Goal: Navigation & Orientation: Find specific page/section

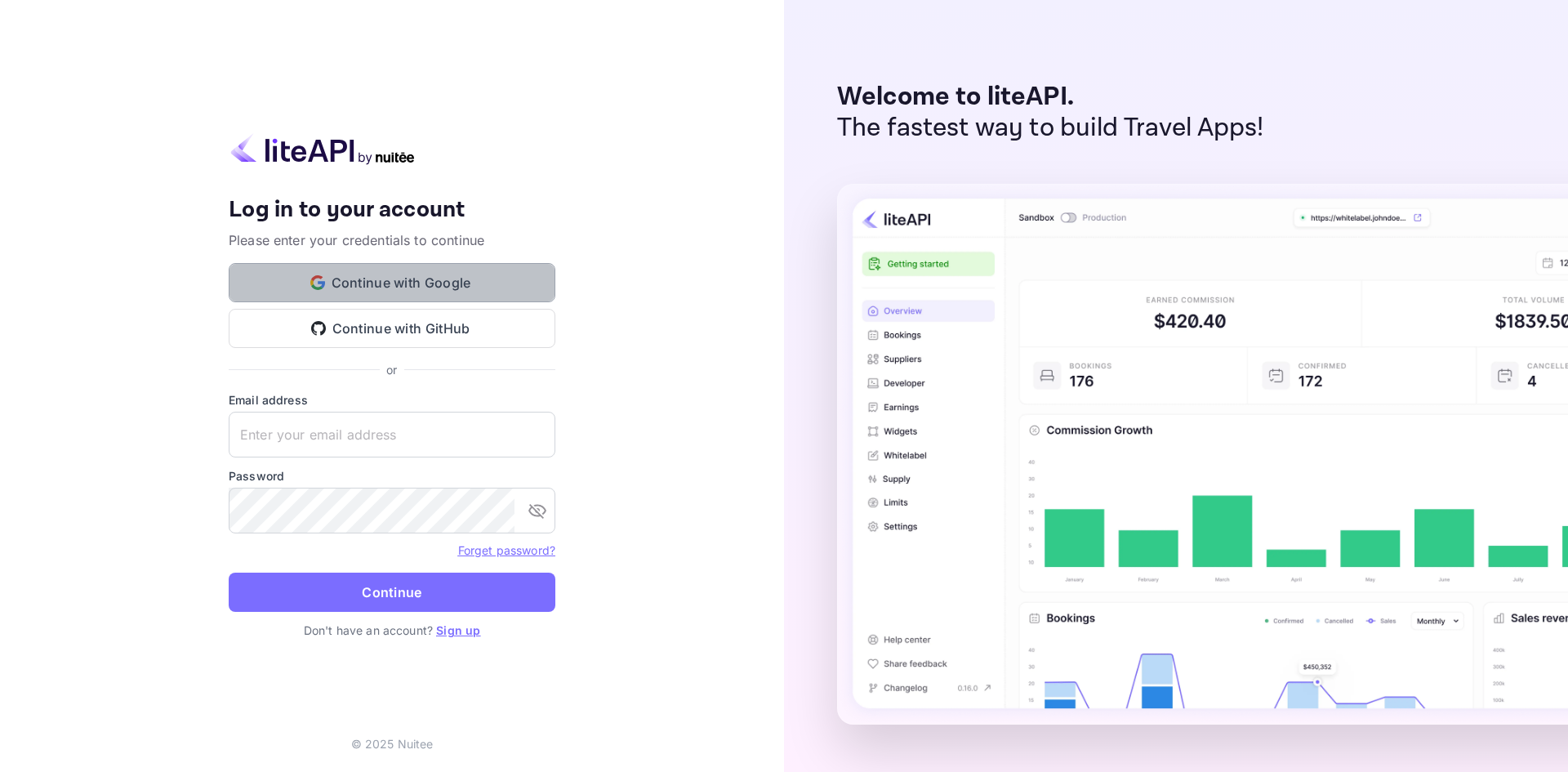
click at [448, 294] on button "Continue with Google" at bounding box center [392, 282] width 326 height 39
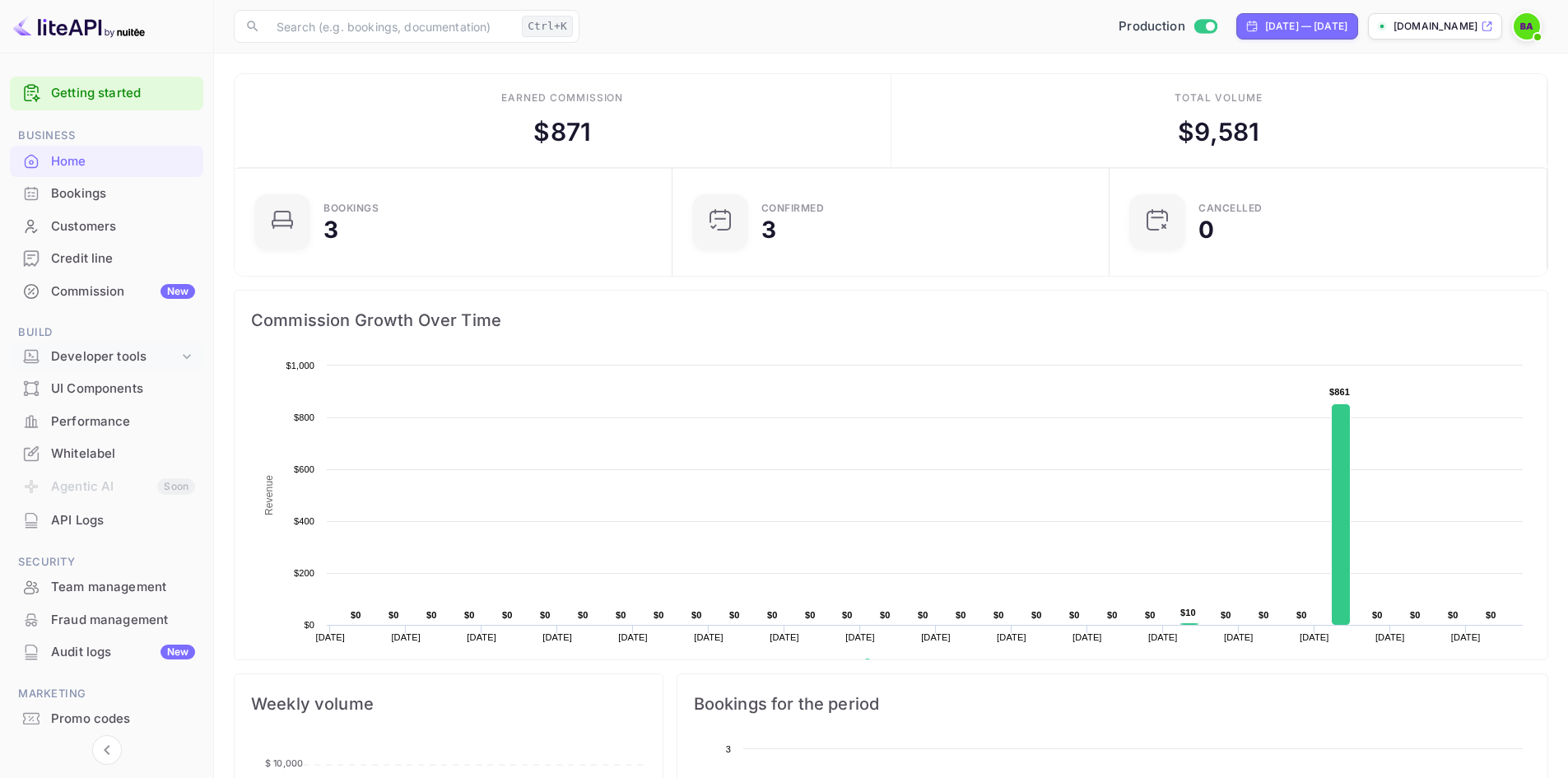
scroll to position [255, 415]
click at [82, 197] on div "Bookings" at bounding box center [123, 194] width 144 height 19
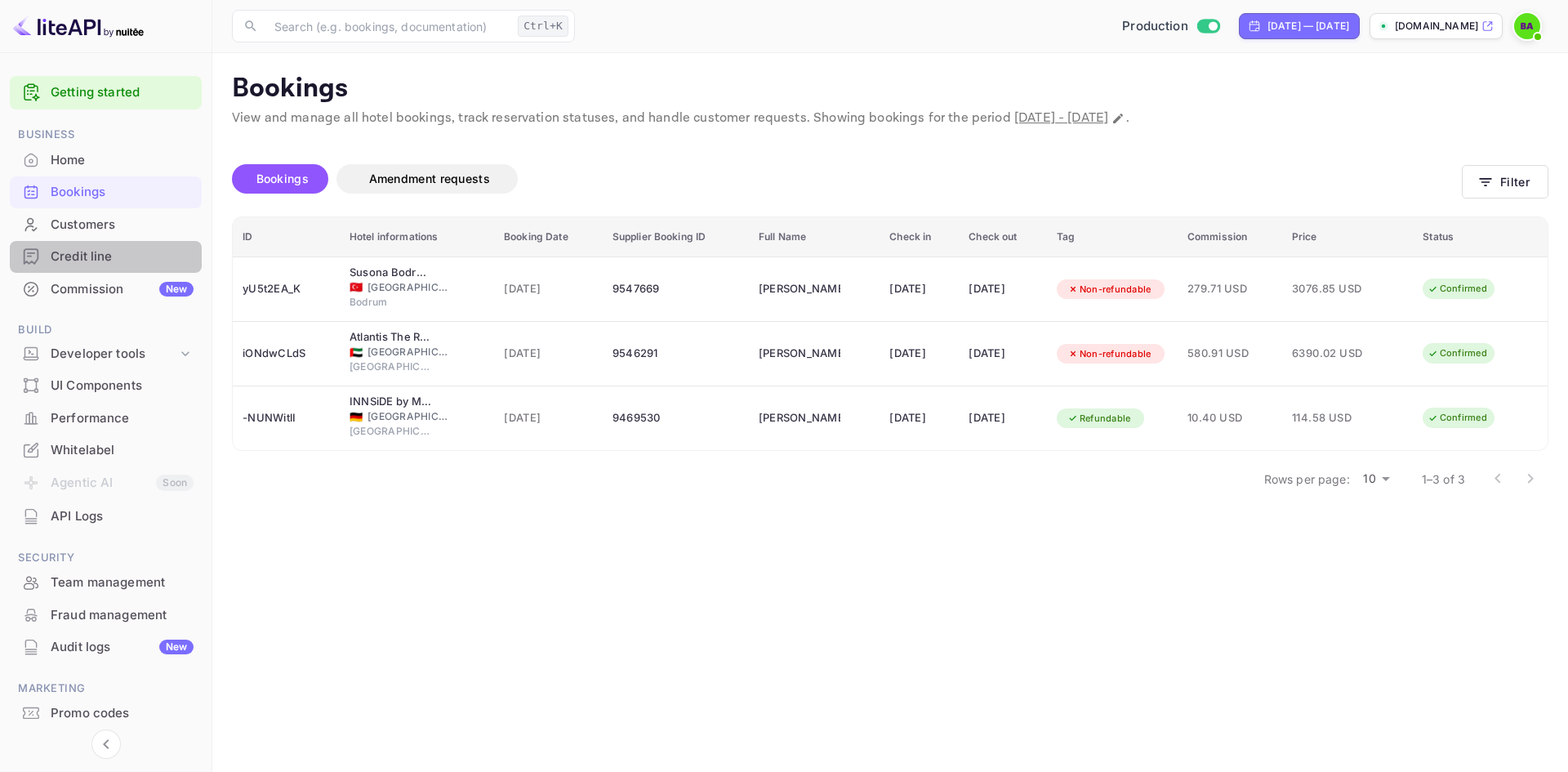
click at [120, 267] on div "Credit line" at bounding box center [105, 257] width 192 height 32
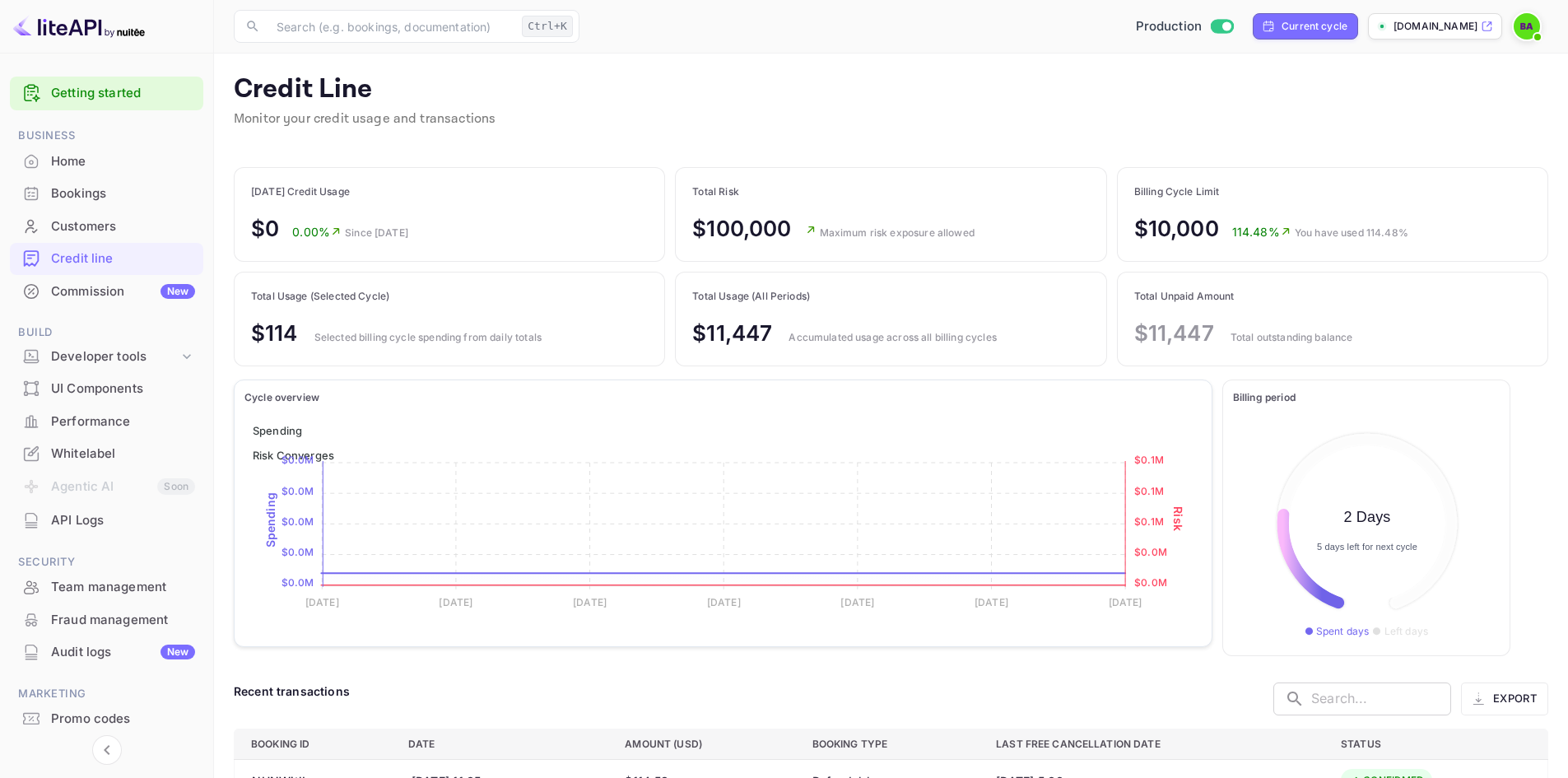
scroll to position [194, 254]
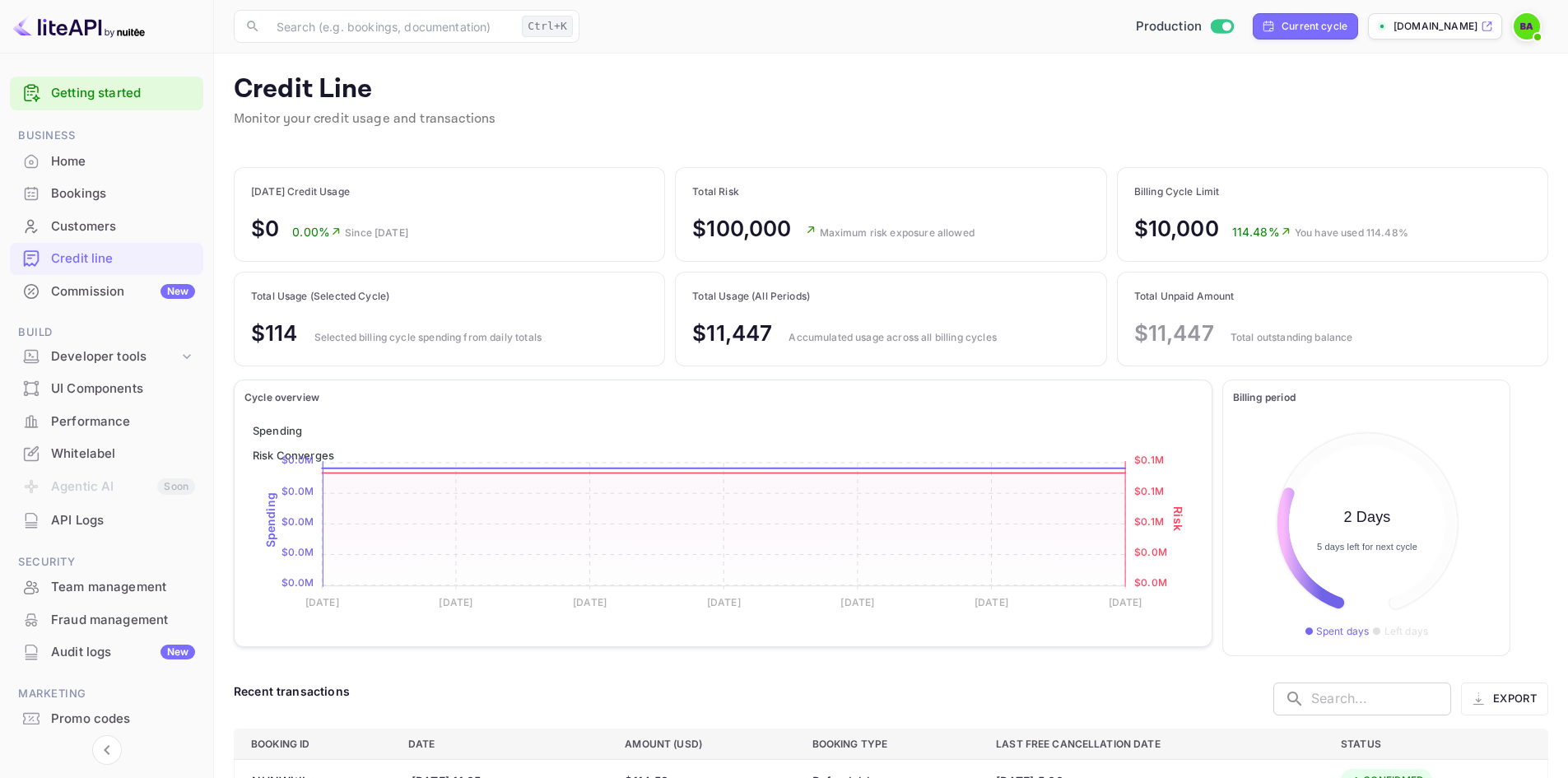
click at [1144, 329] on p "$11,447" at bounding box center [1174, 333] width 79 height 32
